Goal: Task Accomplishment & Management: Complete application form

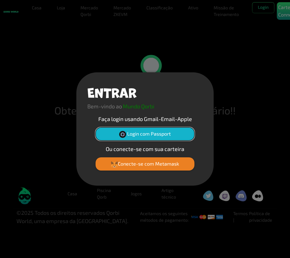
click at [166, 136] on font "Login com Passport" at bounding box center [149, 133] width 44 height 6
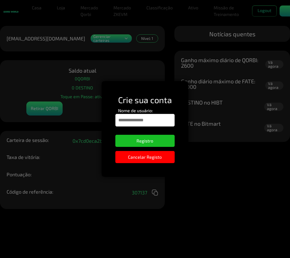
click at [154, 118] on input "Nome de usuário:" at bounding box center [145, 120] width 60 height 13
type input "*******"
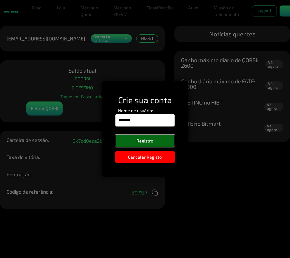
click at [155, 145] on button "Registro" at bounding box center [145, 141] width 60 height 12
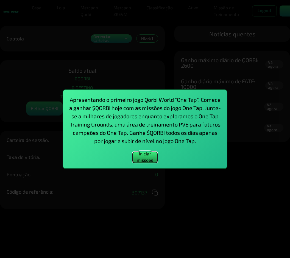
click at [150, 155] on button "Iniciar missões" at bounding box center [145, 157] width 25 height 11
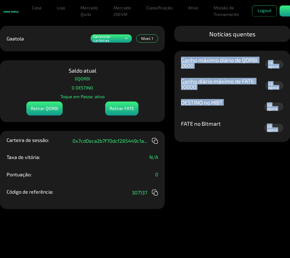
scroll to position [48, 0]
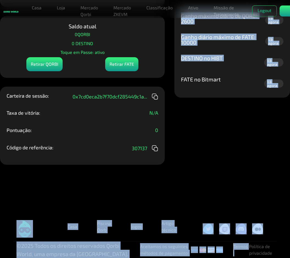
drag, startPoint x: 230, startPoint y: 177, endPoint x: 240, endPoint y: 265, distance: 88.2
click at [240, 257] on html "Something went wrong We couldn't add your wallet, it might be linked to another…" at bounding box center [145, 107] width 290 height 302
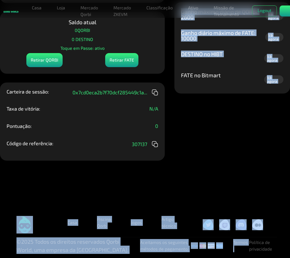
scroll to position [0, 0]
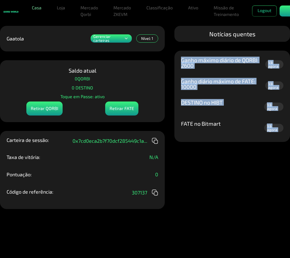
click at [33, 8] on link "Casa" at bounding box center [37, 7] width 14 height 11
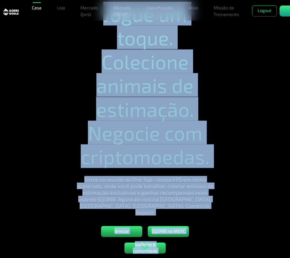
click at [281, 72] on section "Jogue um toque. Colecione animais de estimação. Negocie com criptomoedas. Entre…" at bounding box center [145, 129] width 290 height 258
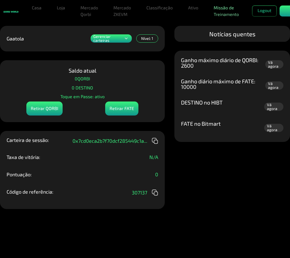
click at [217, 7] on link "Missão de Treinamento" at bounding box center [226, 11] width 30 height 18
